Goal: Task Accomplishment & Management: Manage account settings

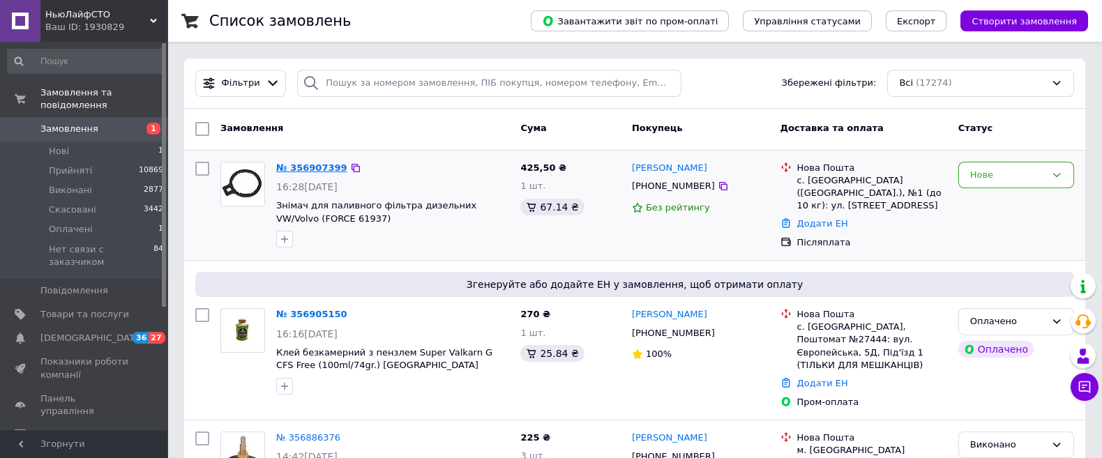
click at [312, 171] on link "№ 356907399" at bounding box center [311, 168] width 71 height 10
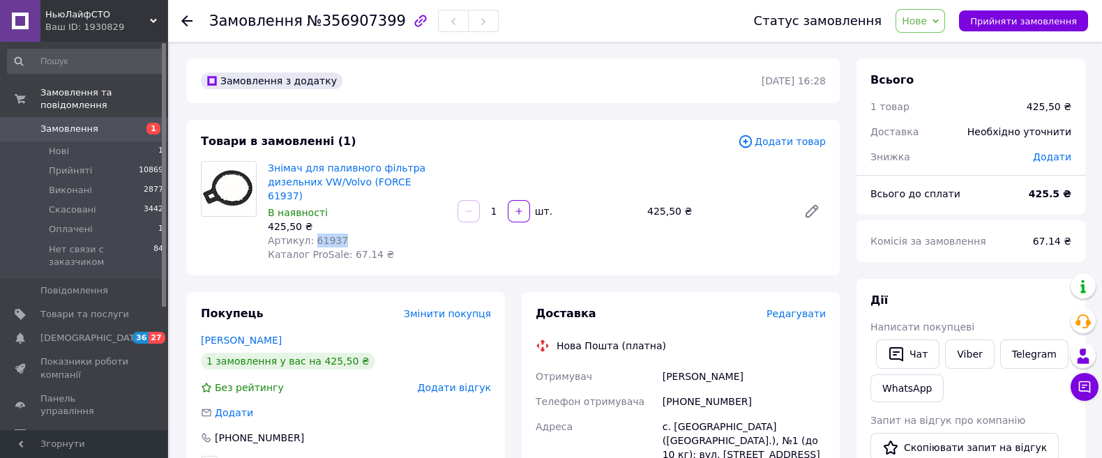
drag, startPoint x: 339, startPoint y: 225, endPoint x: 312, endPoint y: 225, distance: 27.2
click at [310, 234] on div "Артикул: 61937" at bounding box center [357, 241] width 179 height 14
copy span "61937"
drag, startPoint x: 84, startPoint y: 119, endPoint x: 129, endPoint y: 113, distance: 45.1
click at [84, 123] on span "Замовлення" at bounding box center [69, 129] width 58 height 13
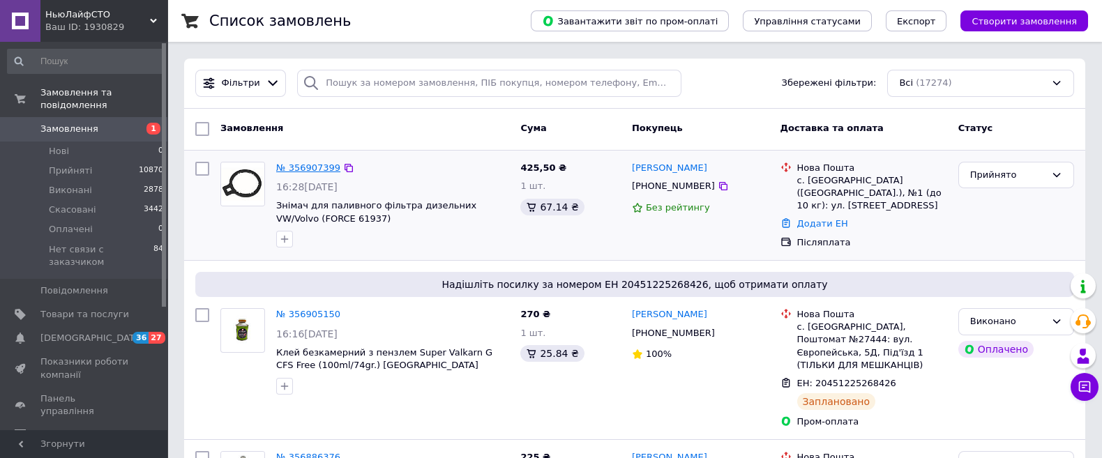
click at [310, 168] on link "№ 356907399" at bounding box center [308, 168] width 64 height 10
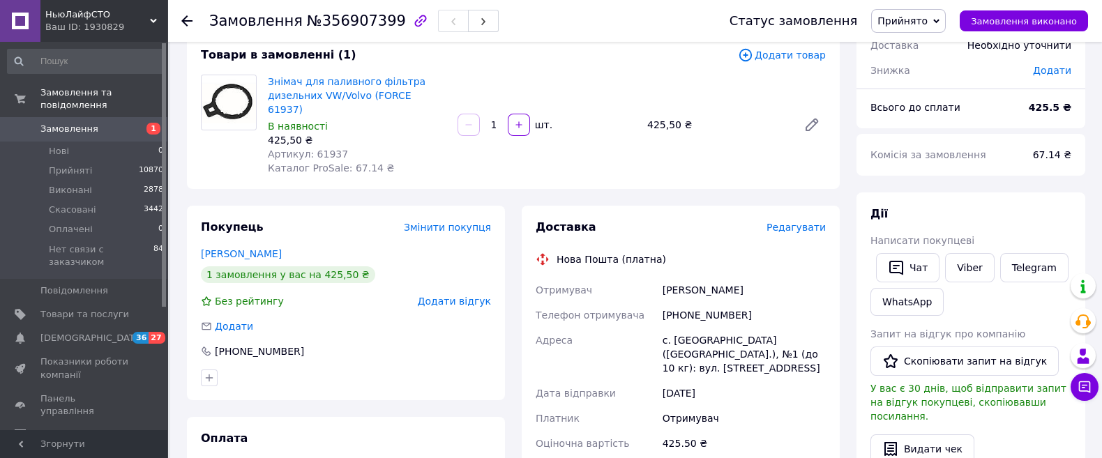
scroll to position [262, 0]
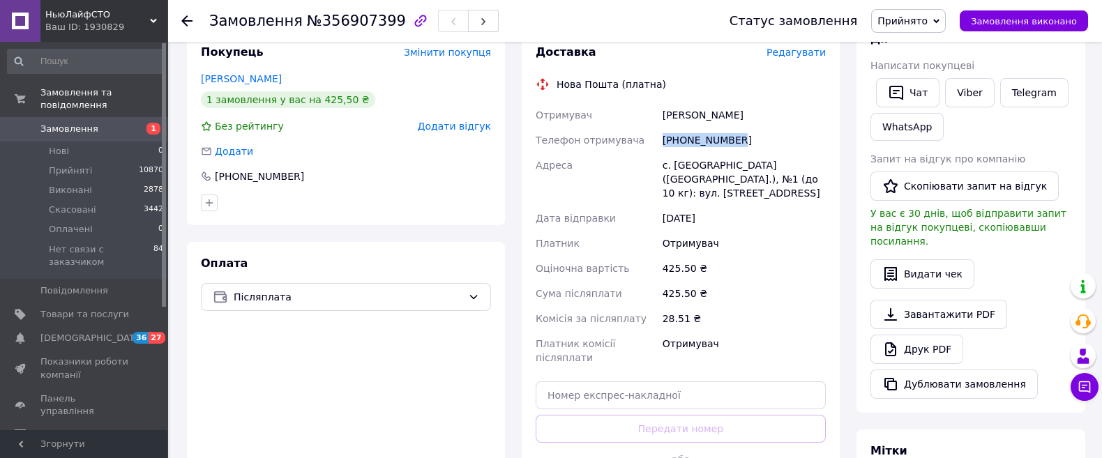
drag, startPoint x: 736, startPoint y: 126, endPoint x: 654, endPoint y: 126, distance: 82.3
click at [654, 126] on div "Отримувач [PERSON_NAME] Телефон отримувача [PHONE_NUMBER] Адреса [PERSON_NAME].…" at bounding box center [681, 237] width 296 height 268
copy div "Телефон отримувача [PHONE_NUMBER]"
drag, startPoint x: 765, startPoint y: 98, endPoint x: 635, endPoint y: 98, distance: 130.4
click at [635, 103] on div "Отримувач [PERSON_NAME] Телефон отримувача [PHONE_NUMBER] Адреса [PERSON_NAME].…" at bounding box center [681, 237] width 296 height 268
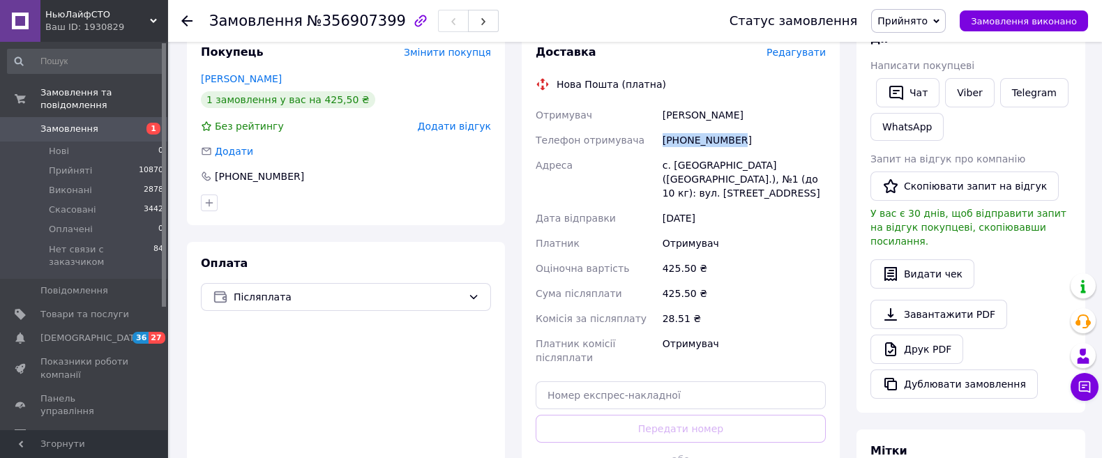
copy div "Отримувач [PERSON_NAME]"
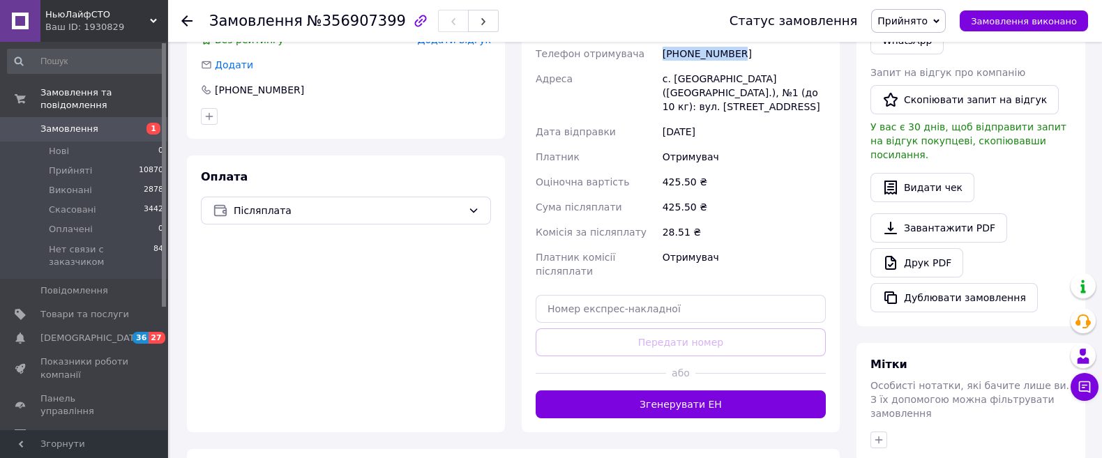
scroll to position [436, 0]
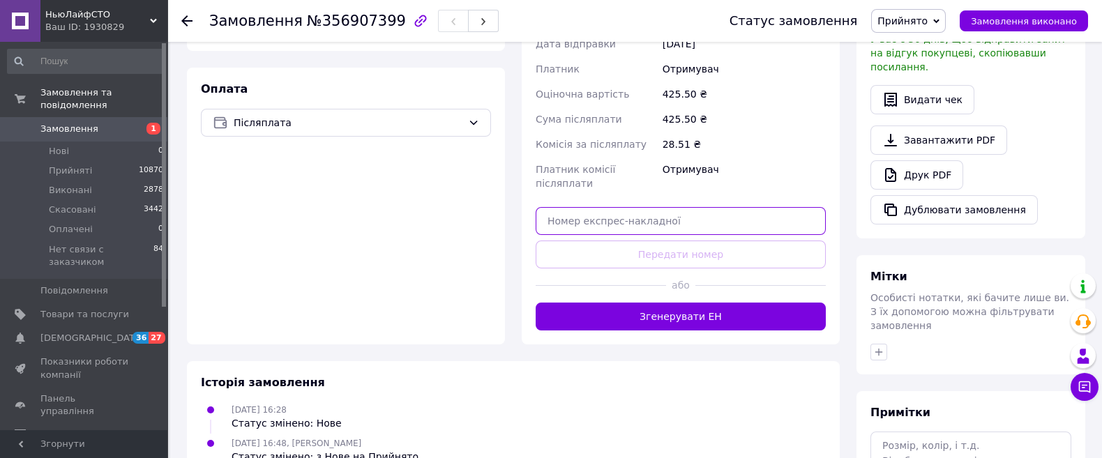
click at [659, 207] on input "text" at bounding box center [681, 221] width 290 height 28
paste input "20451225283356"
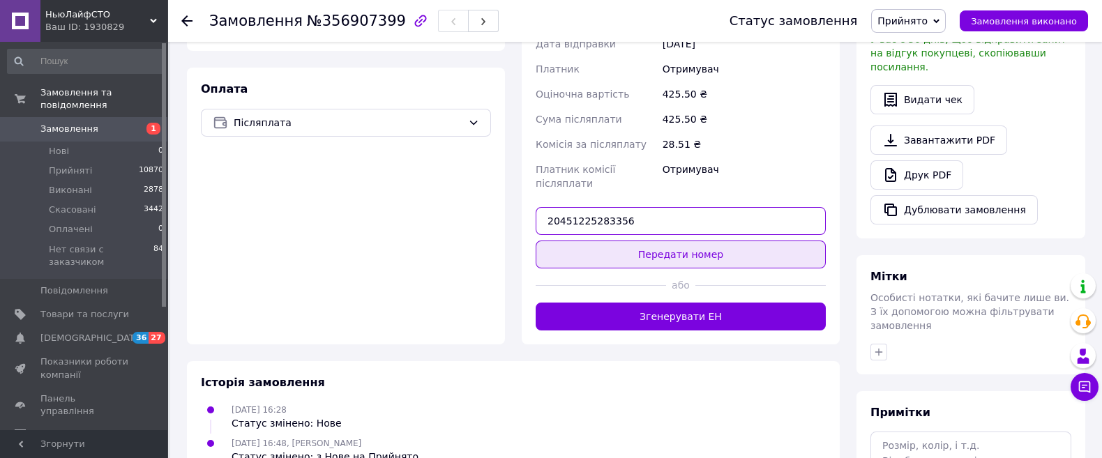
type input "20451225283356"
click at [642, 241] on button "Передати номер" at bounding box center [681, 255] width 290 height 28
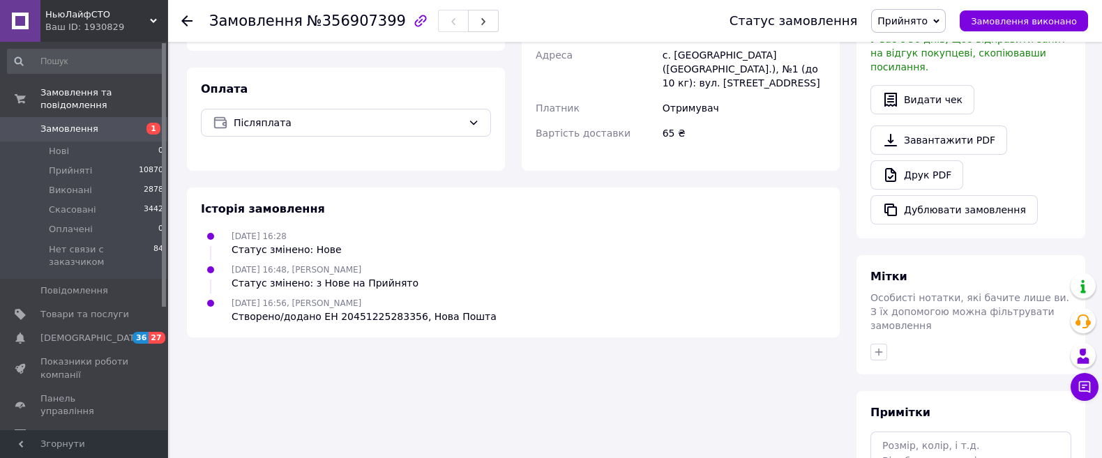
click at [946, 15] on span "Прийнято" at bounding box center [908, 21] width 75 height 24
click at [931, 48] on li "Виконано" at bounding box center [935, 48] width 127 height 21
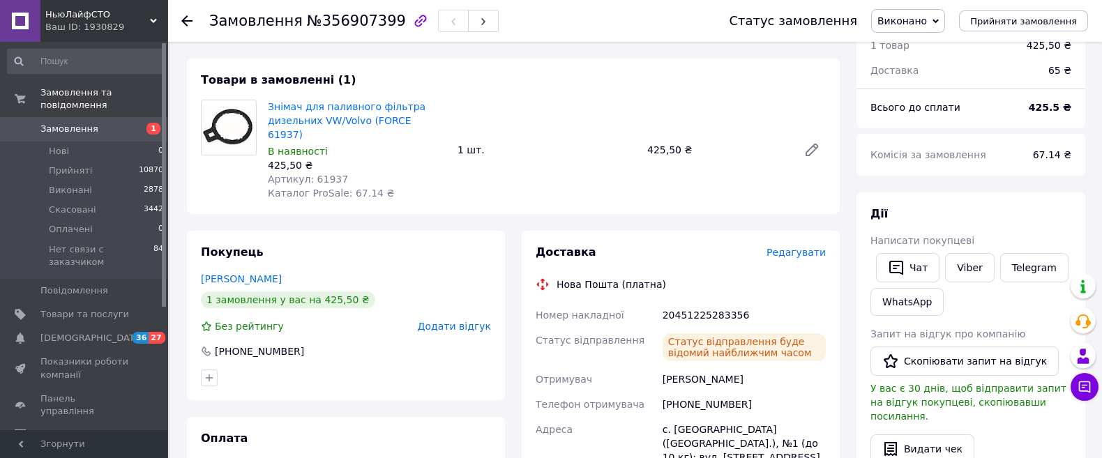
scroll to position [0, 0]
